Goal: Obtain resource: Obtain resource

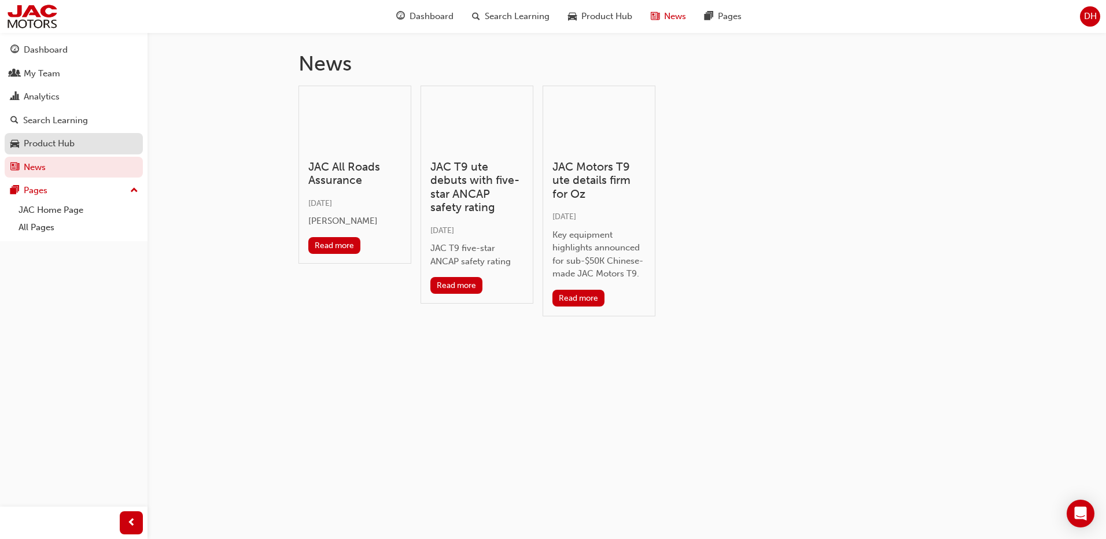
click at [47, 140] on div "Product Hub" at bounding box center [49, 143] width 51 height 13
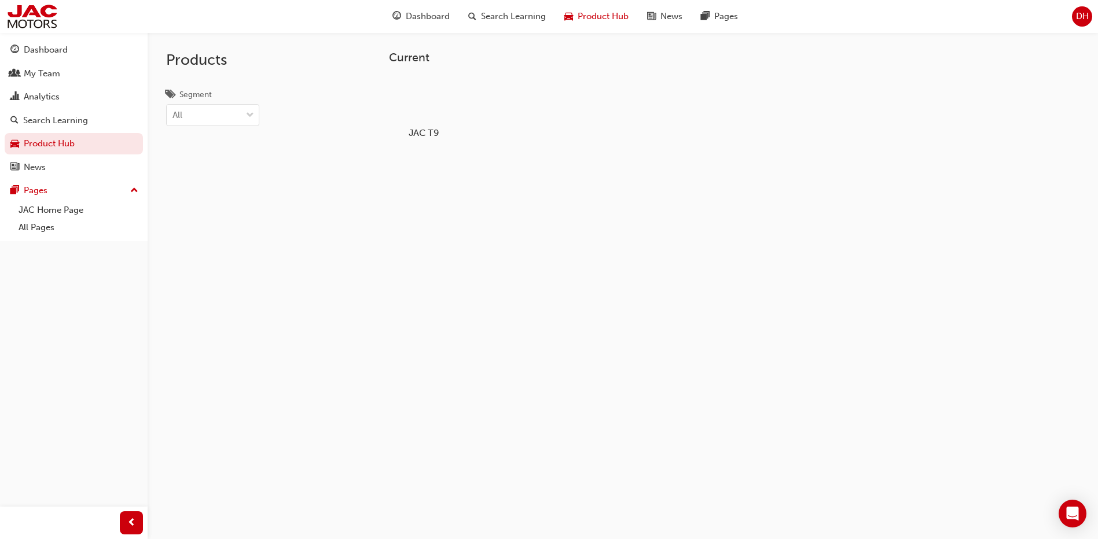
click at [424, 108] on div at bounding box center [424, 99] width 64 height 46
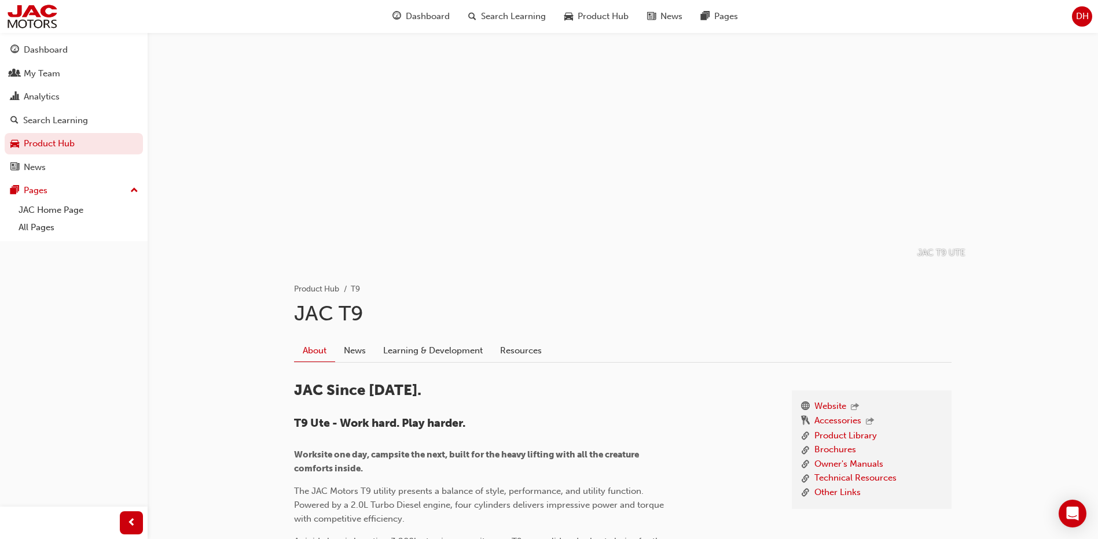
scroll to position [58, 0]
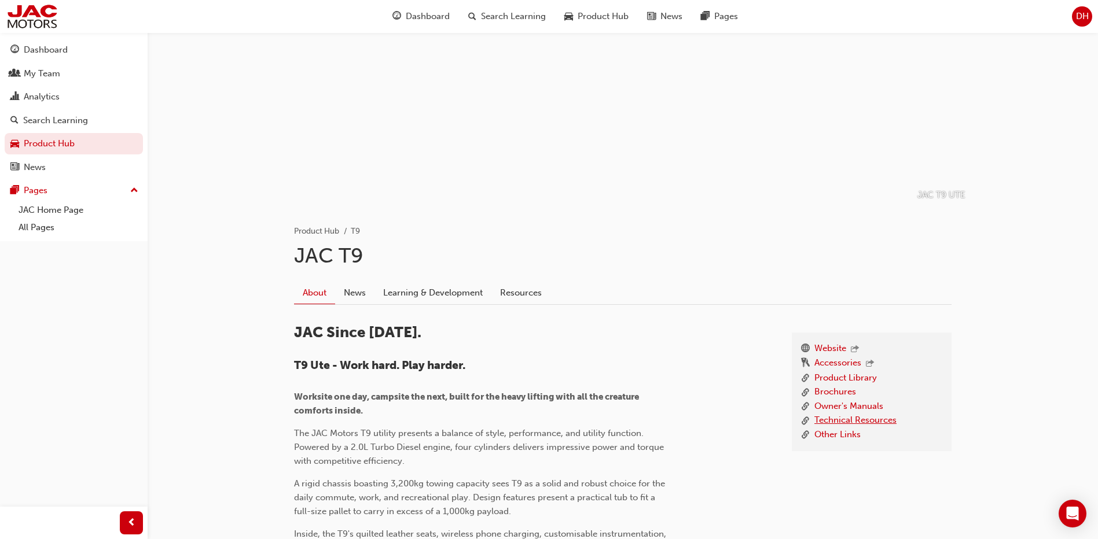
click at [850, 421] on link "Technical Resources" at bounding box center [855, 421] width 82 height 14
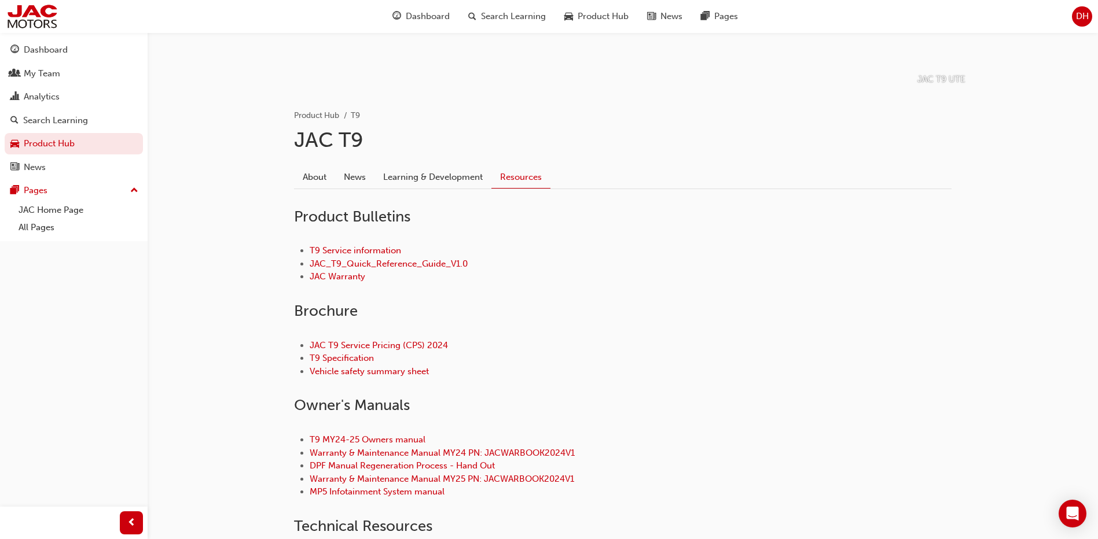
scroll to position [231, 0]
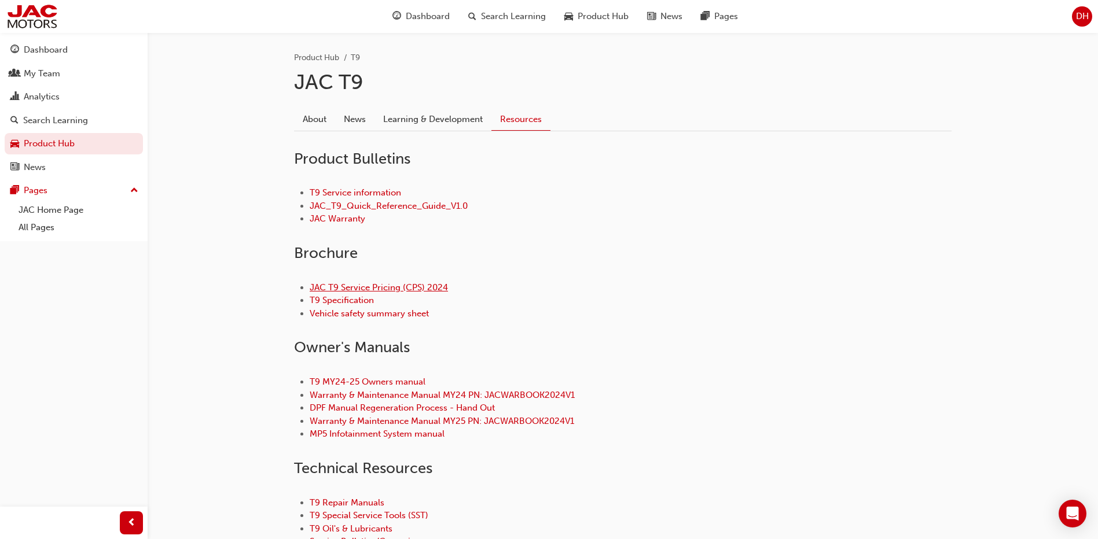
click at [393, 285] on link "JAC T9 Service Pricing (CPS) 2024" at bounding box center [379, 287] width 138 height 10
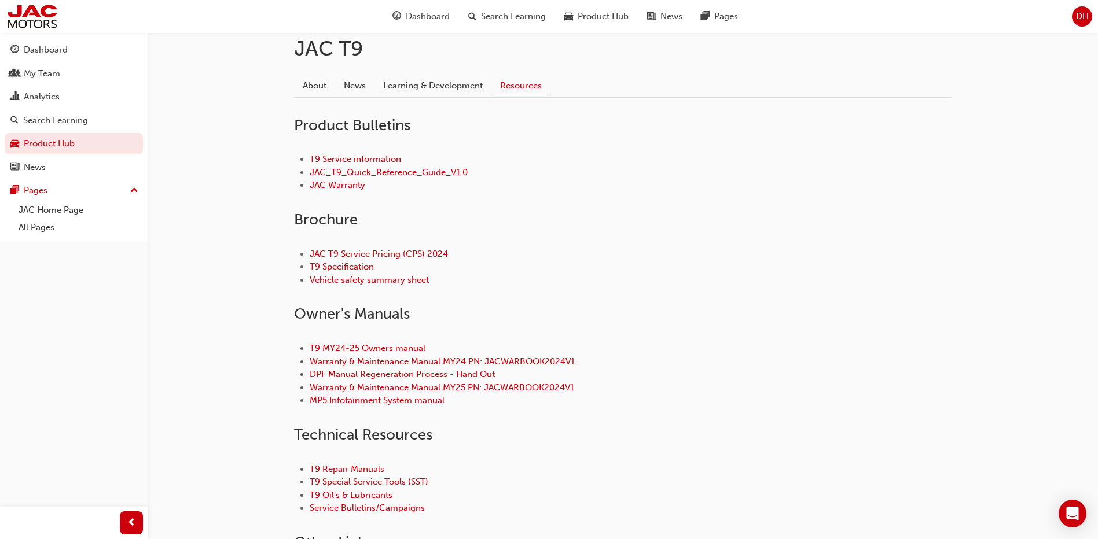
scroll to position [231, 0]
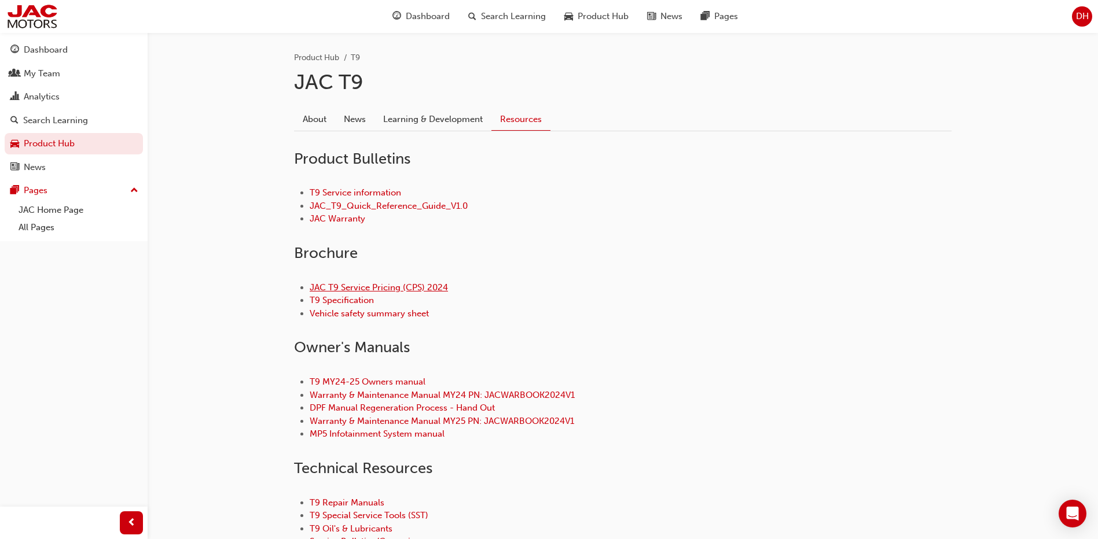
click at [429, 286] on link "JAC T9 Service Pricing (CPS) 2024" at bounding box center [379, 287] width 138 height 10
